Goal: Task Accomplishment & Management: Manage account settings

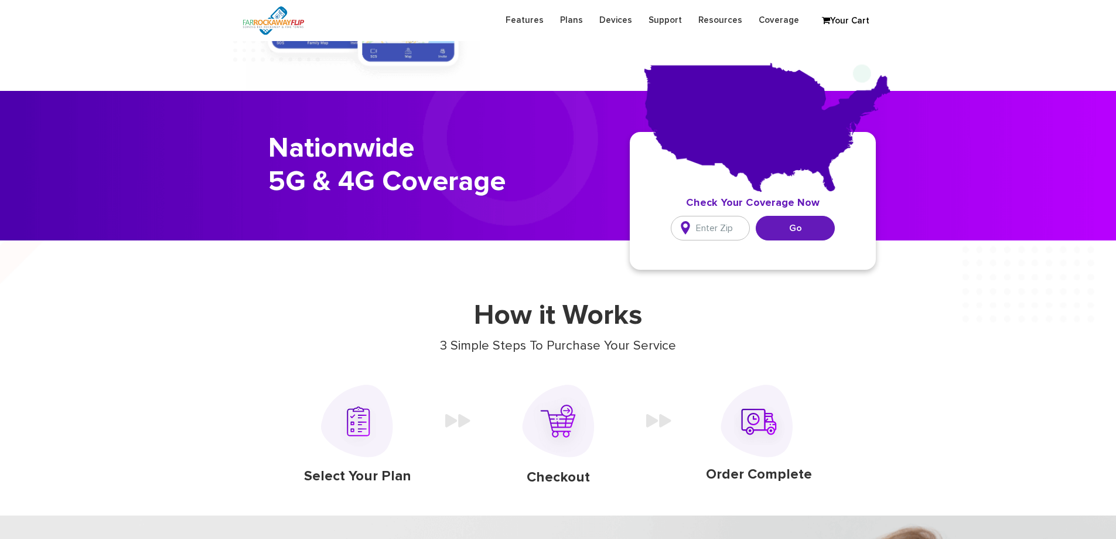
scroll to position [645, 0]
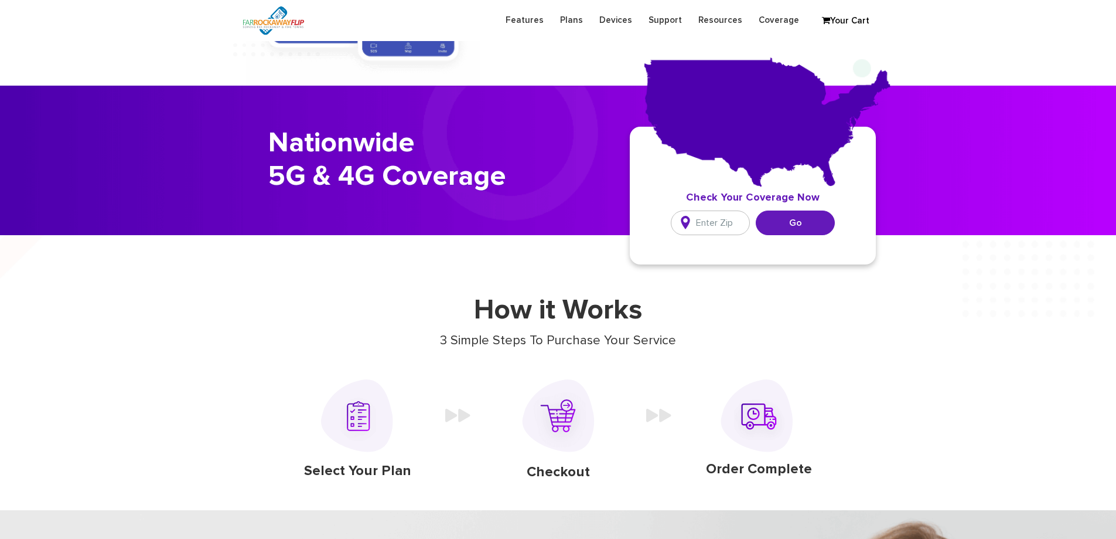
click at [726, 219] on input "text" at bounding box center [710, 222] width 79 height 25
type input "11210"
click at [772, 225] on input "Go" at bounding box center [795, 222] width 79 height 25
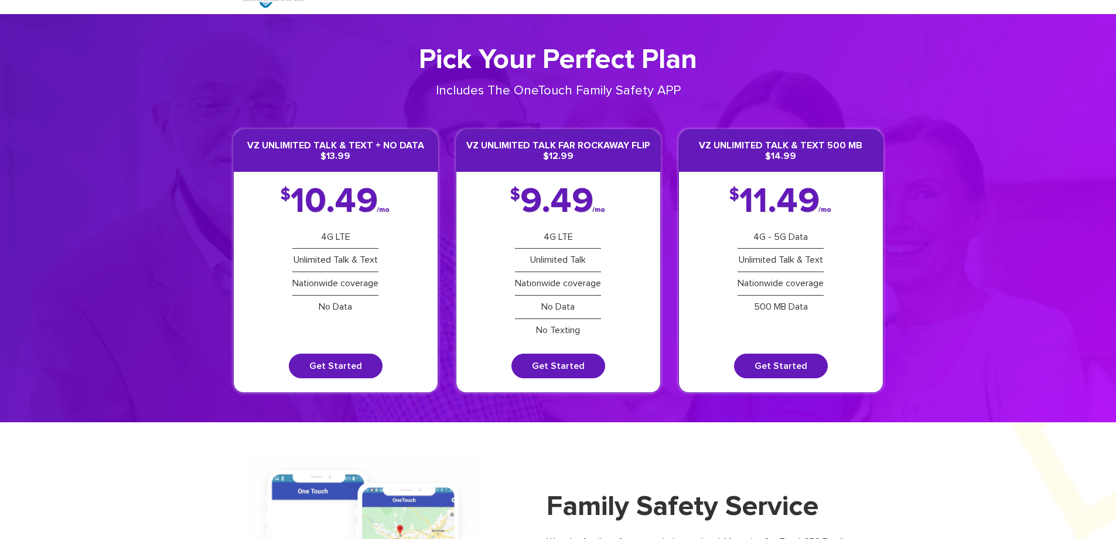
scroll to position [0, 0]
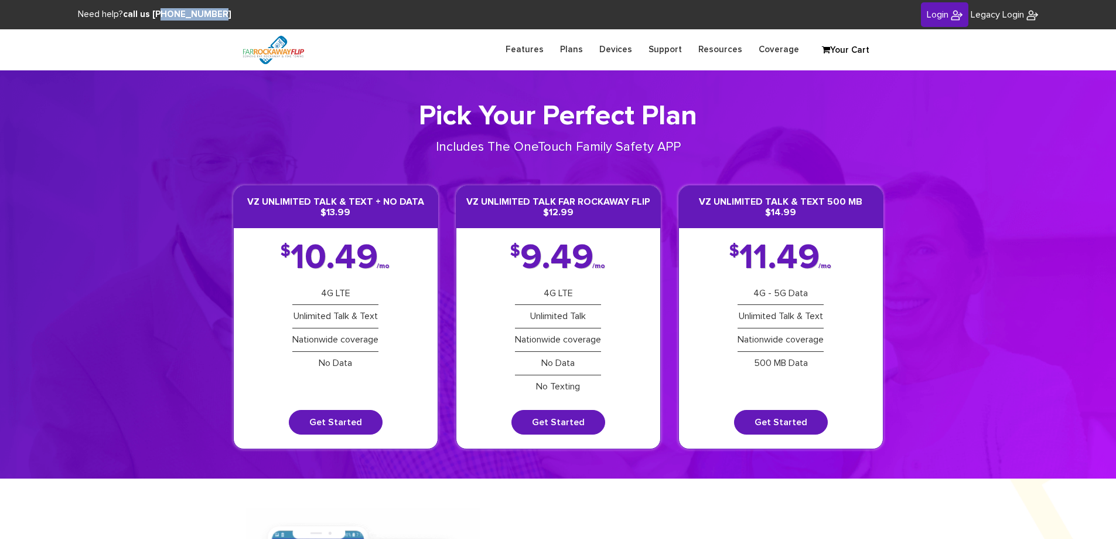
drag, startPoint x: 226, startPoint y: 15, endPoint x: 156, endPoint y: 15, distance: 69.7
click at [156, 15] on div "Need help? call us 888-679-3483" at bounding box center [279, 14] width 558 height 12
click at [938, 15] on span "Login" at bounding box center [938, 14] width 22 height 9
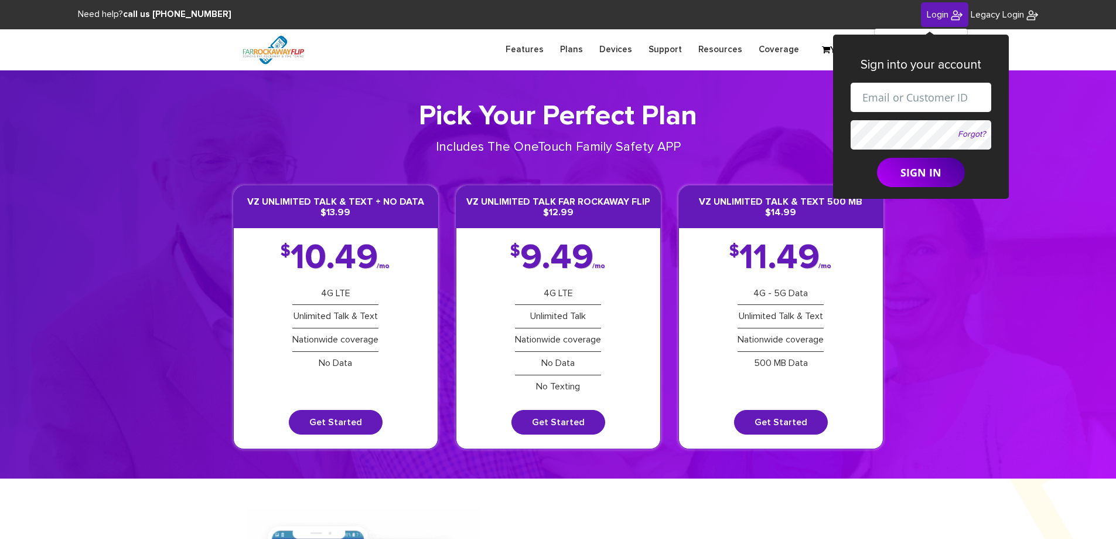
click at [923, 101] on input "text" at bounding box center [921, 97] width 141 height 29
type input "[PERSON_NAME][EMAIL_ADDRESS][DOMAIN_NAME]"
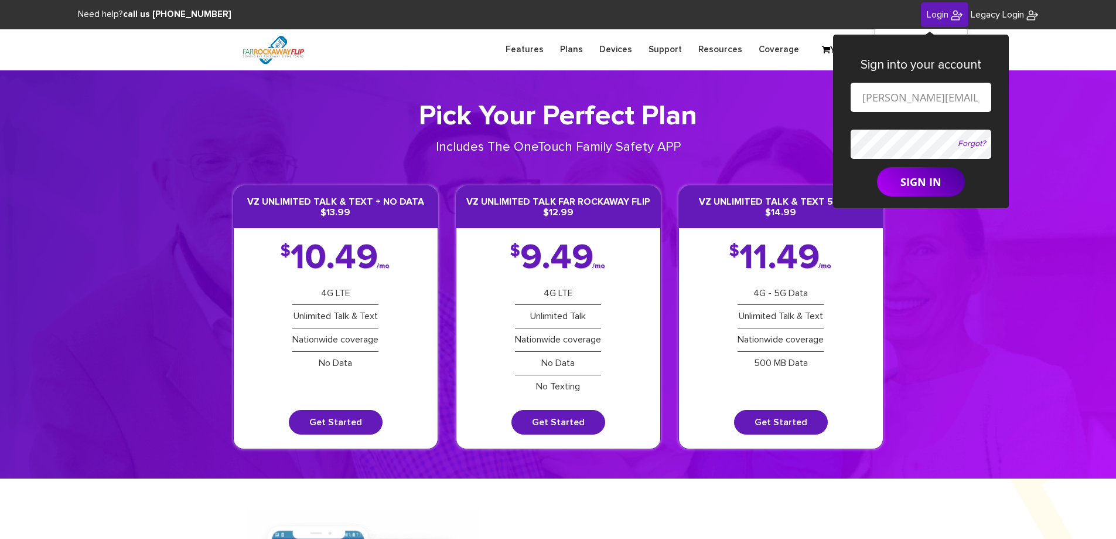
click at [877, 167] on button "SIGN IN" at bounding box center [921, 181] width 88 height 29
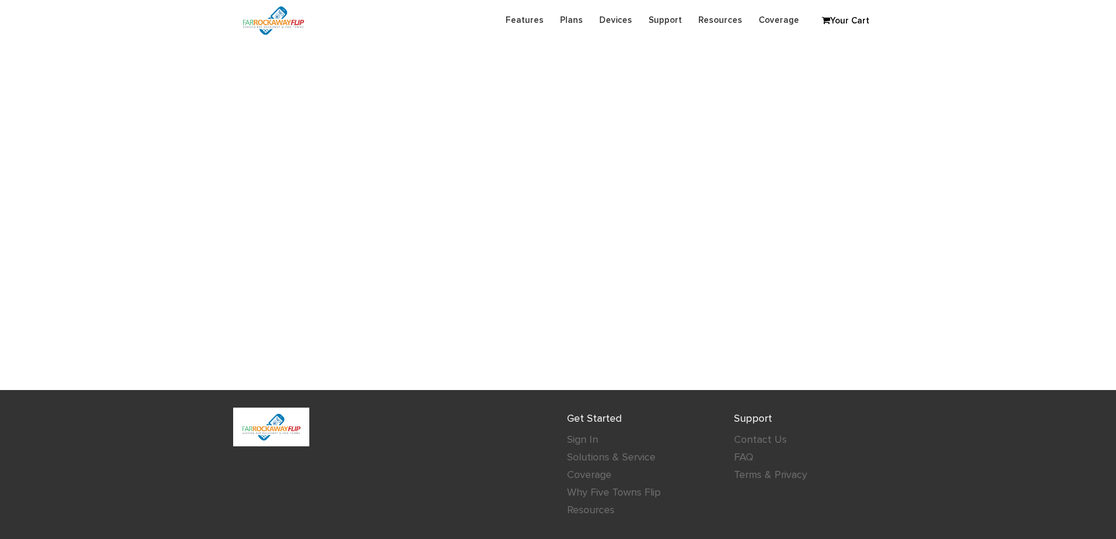
scroll to position [293, 0]
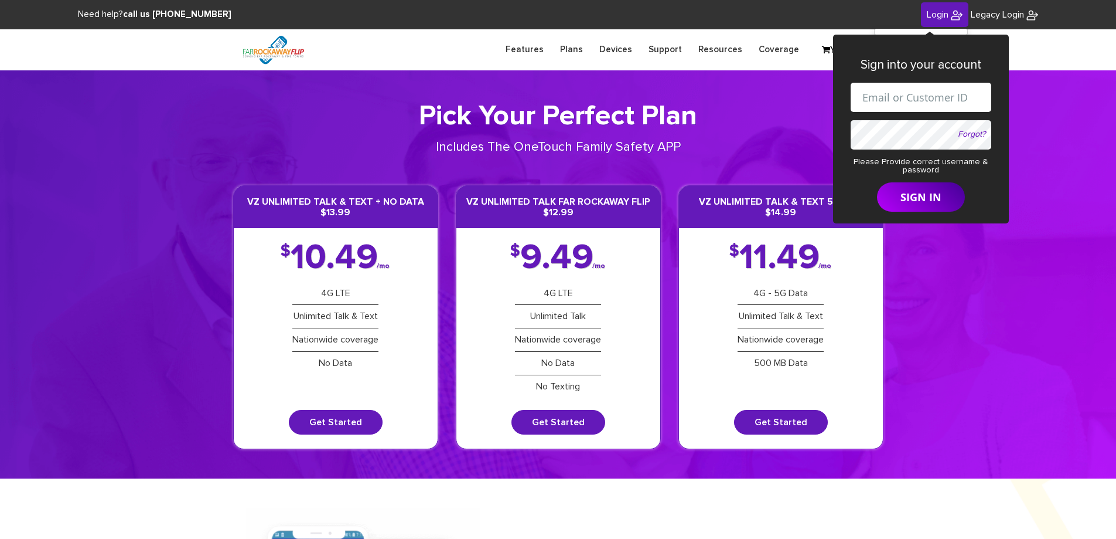
click at [942, 98] on input "text" at bounding box center [921, 97] width 141 height 29
type input "[PERSON_NAME][EMAIL_ADDRESS][DOMAIN_NAME]"
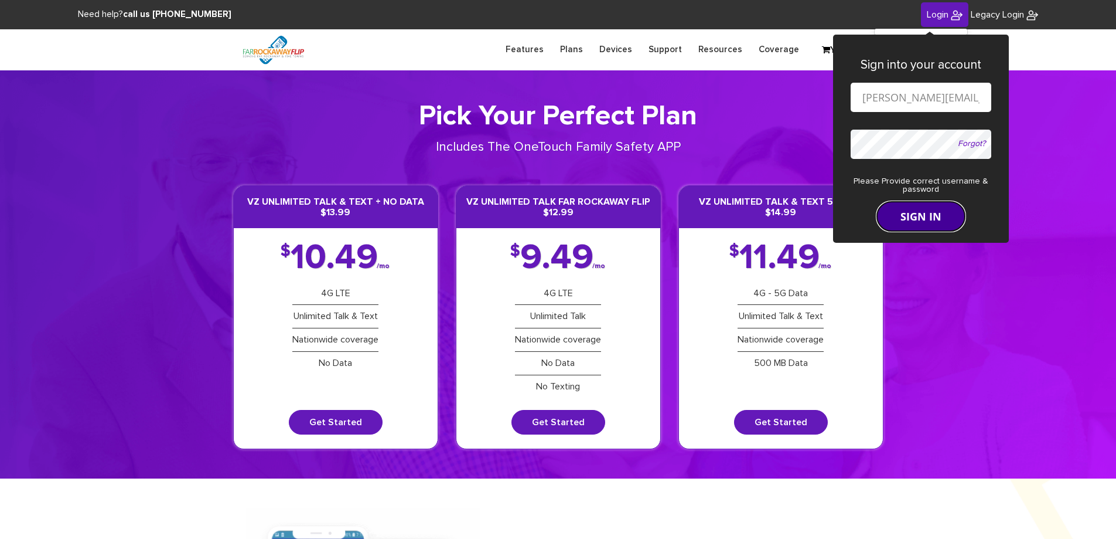
click at [929, 205] on button "SIGN IN" at bounding box center [921, 216] width 88 height 29
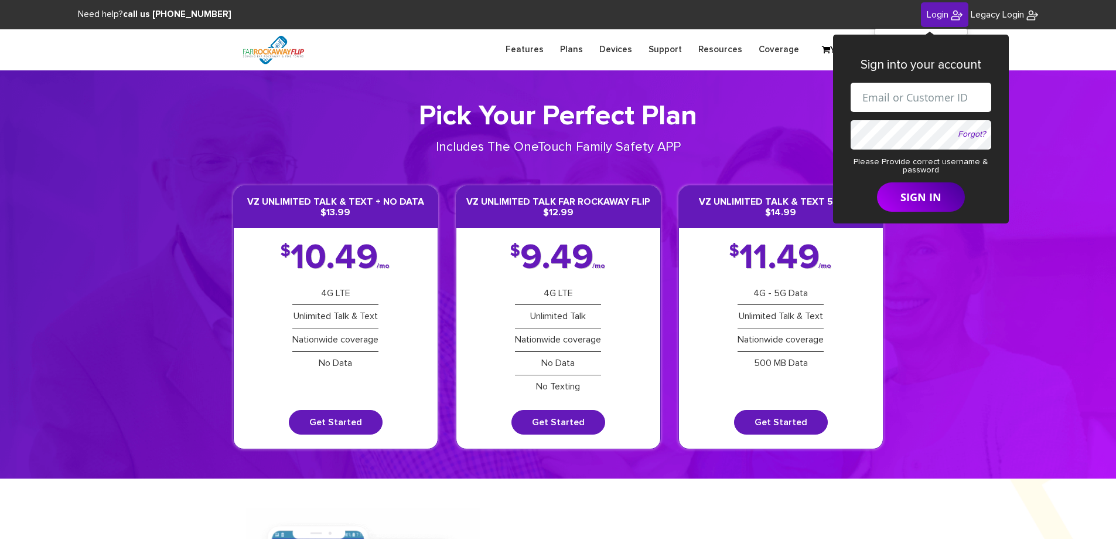
click at [911, 102] on input "text" at bounding box center [921, 97] width 141 height 29
type input "[PERSON_NAME][EMAIL_ADDRESS][DOMAIN_NAME]"
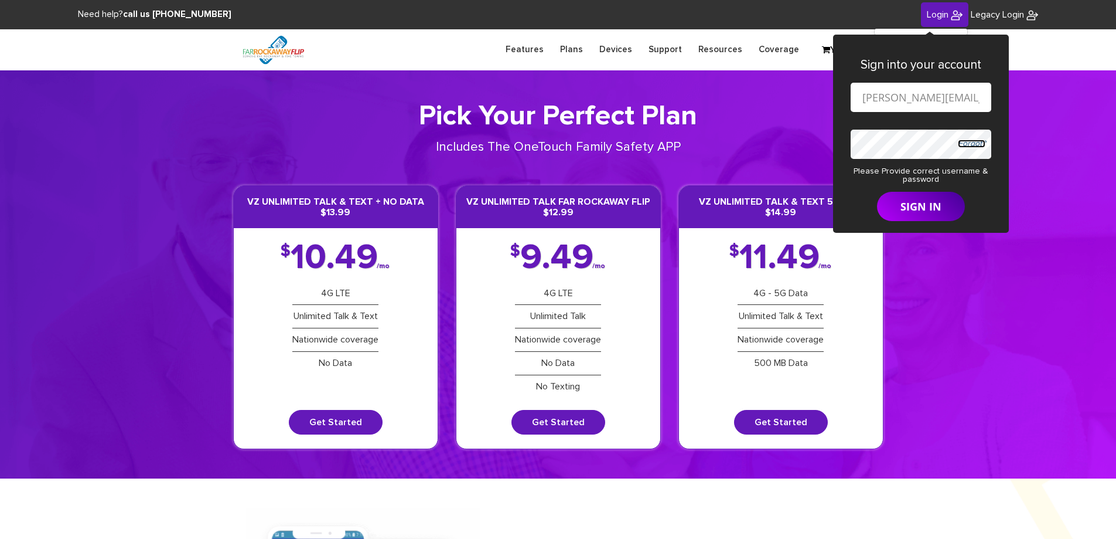
click at [967, 135] on div "Forgot?" at bounding box center [921, 149] width 141 height 38
click at [987, 16] on span "Legacy Login" at bounding box center [997, 14] width 53 height 9
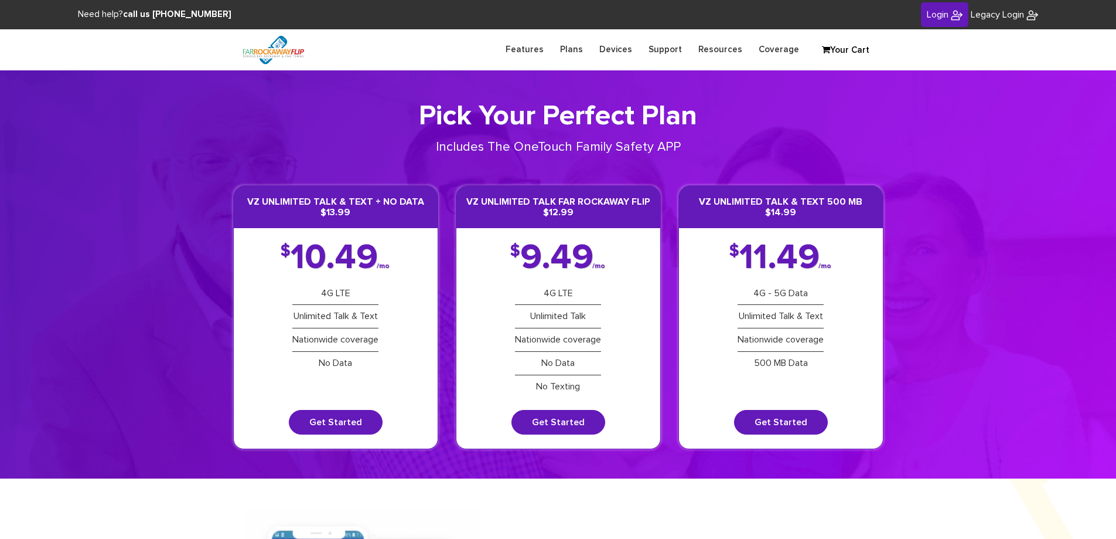
click at [955, 15] on img at bounding box center [957, 15] width 12 height 12
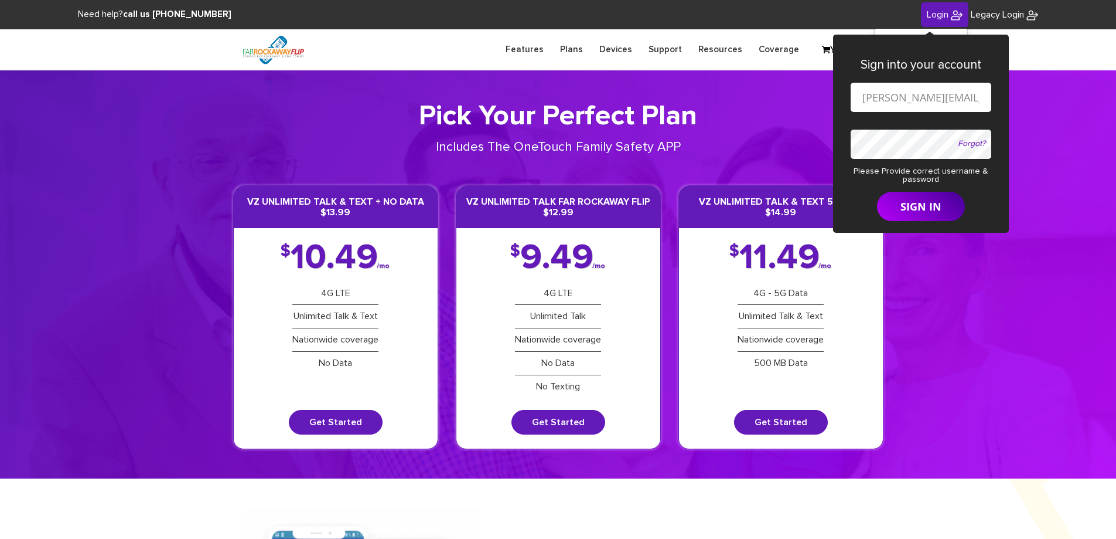
click at [1048, 293] on section "Pick Your Perfect Plan Includes The OneTouch Family Safety APP VZ Unlimited Tal…" at bounding box center [558, 274] width 1116 height 408
